Goal: Transaction & Acquisition: Purchase product/service

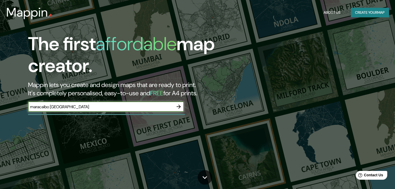
type input "maracaibo venezuela"
click at [177, 105] on icon "button" at bounding box center [178, 107] width 6 height 6
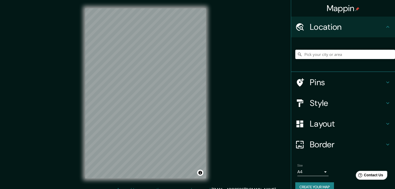
click at [318, 53] on input "Pick your city or area" at bounding box center [345, 54] width 100 height 9
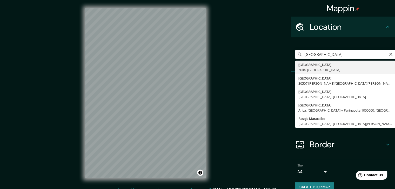
type input "Maracaibo, Zulia, Venezuela"
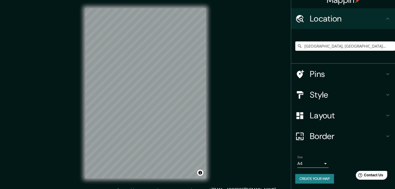
scroll to position [9, 0]
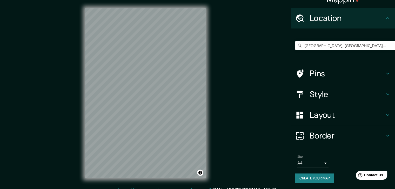
click at [313, 165] on body "Mappin Location Maracaibo, Zulia, Venezuela Pins Style Layout Border Choose a b…" at bounding box center [197, 94] width 395 height 189
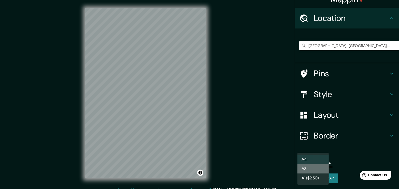
click at [313, 168] on li "A3" at bounding box center [312, 169] width 31 height 9
type input "a4"
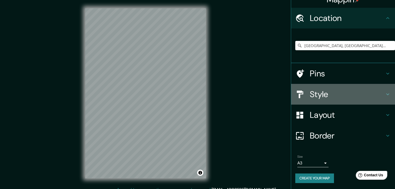
click at [384, 93] on icon at bounding box center [387, 94] width 6 height 6
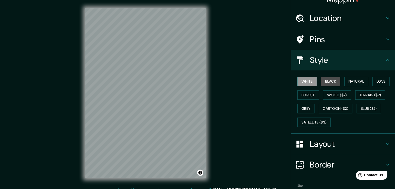
click at [322, 82] on button "Black" at bounding box center [330, 82] width 19 height 10
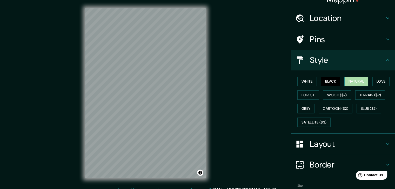
click at [350, 80] on button "Natural" at bounding box center [356, 82] width 24 height 10
click at [376, 79] on button "Love" at bounding box center [380, 82] width 17 height 10
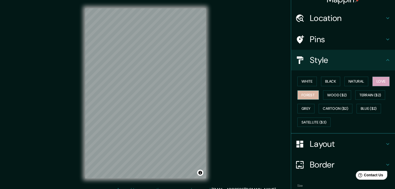
click at [307, 96] on button "Forest" at bounding box center [308, 96] width 22 height 10
click at [326, 95] on button "Wood ($2)" at bounding box center [337, 96] width 28 height 10
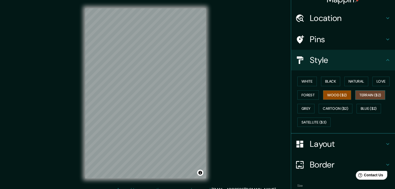
click at [368, 95] on button "Terrain ($2)" at bounding box center [370, 96] width 30 height 10
click at [303, 108] on button "Grey" at bounding box center [305, 109] width 17 height 10
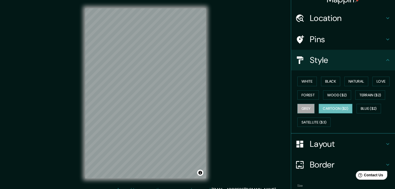
click at [336, 107] on button "Cartoon ($2)" at bounding box center [335, 109] width 34 height 10
click at [363, 107] on button "Blue ($2)" at bounding box center [368, 109] width 24 height 10
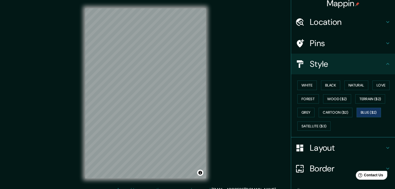
scroll to position [0, 0]
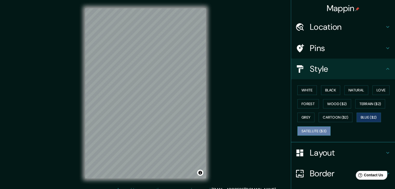
click at [313, 133] on button "Satellite ($3)" at bounding box center [313, 132] width 33 height 10
click at [359, 117] on button "Blue ($2)" at bounding box center [368, 118] width 24 height 10
click at [308, 86] on button "White" at bounding box center [306, 91] width 19 height 10
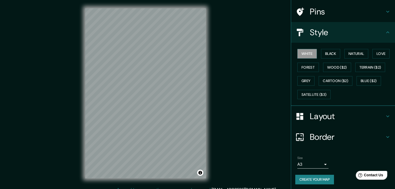
scroll to position [37, 0]
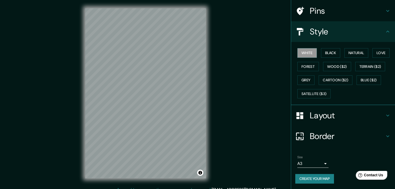
click at [314, 181] on button "Create your map" at bounding box center [314, 179] width 39 height 10
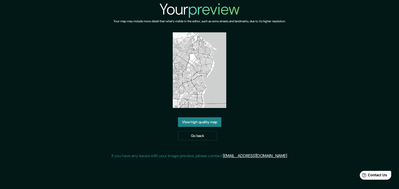
click at [204, 125] on link "View high quality map" at bounding box center [199, 123] width 43 height 10
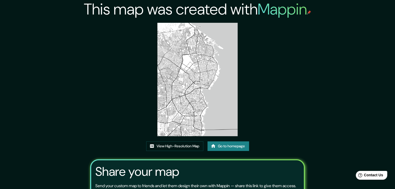
click at [162, 91] on img at bounding box center [197, 80] width 80 height 114
